Goal: Use online tool/utility: Use online tool/utility

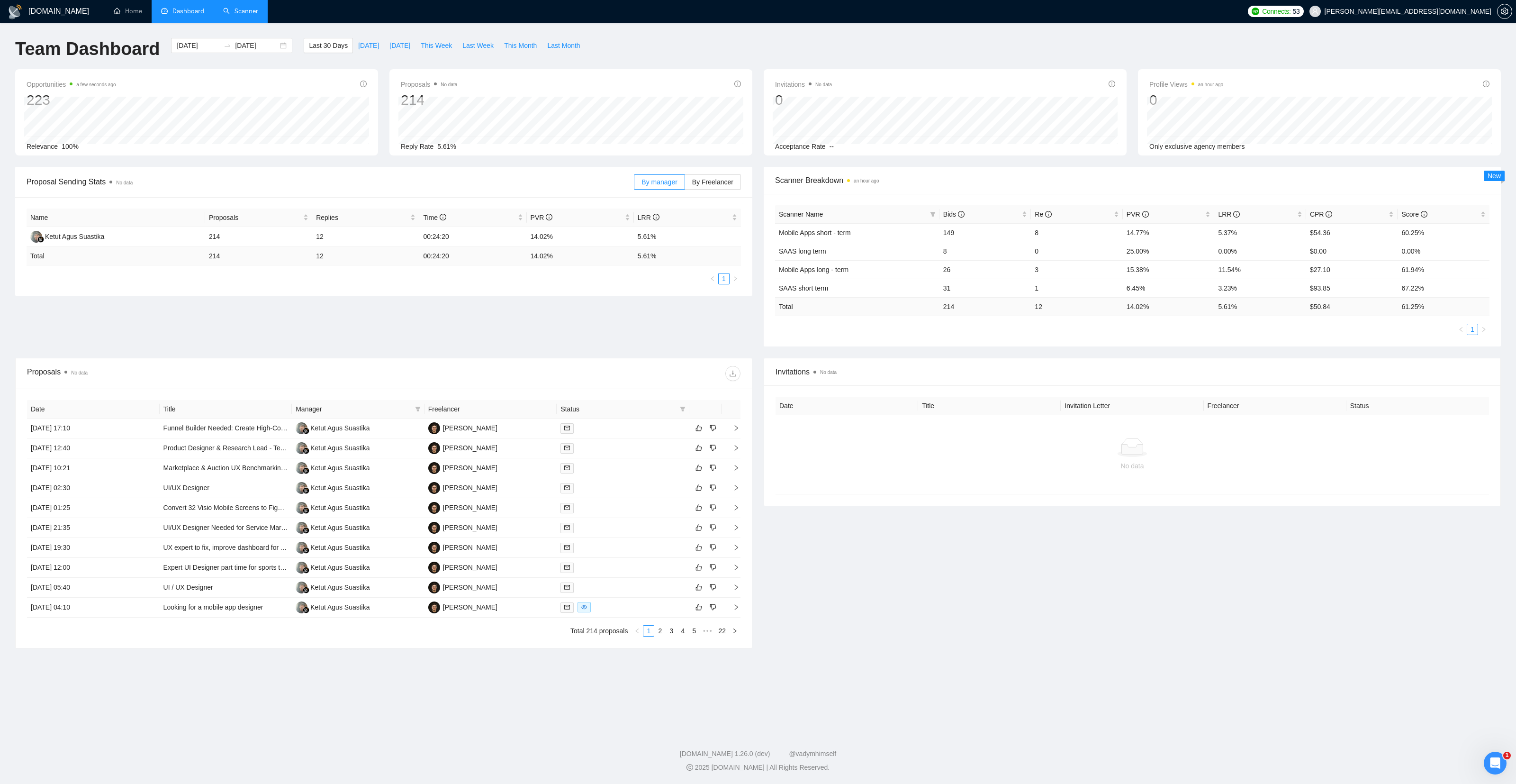
click at [246, 10] on link "Scanner" at bounding box center [241, 11] width 35 height 8
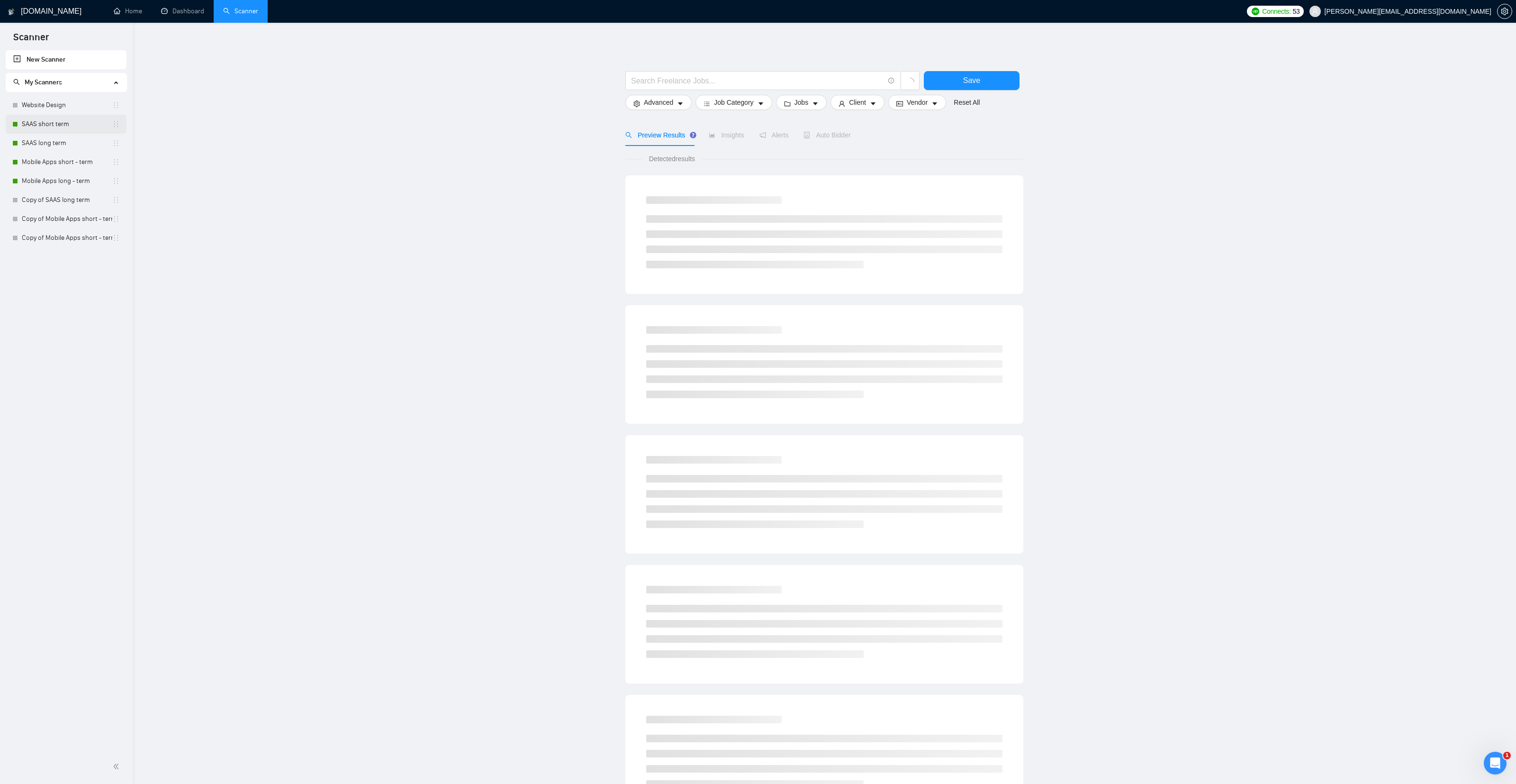
click at [66, 125] on link "SAAS short term" at bounding box center [67, 124] width 91 height 19
